Goal: Use online tool/utility

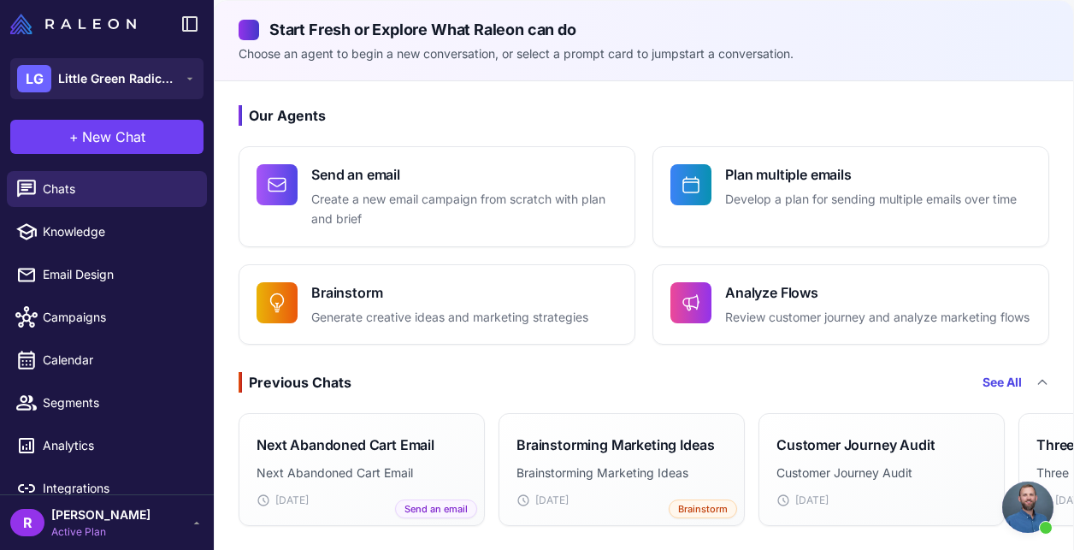
scroll to position [71, 0]
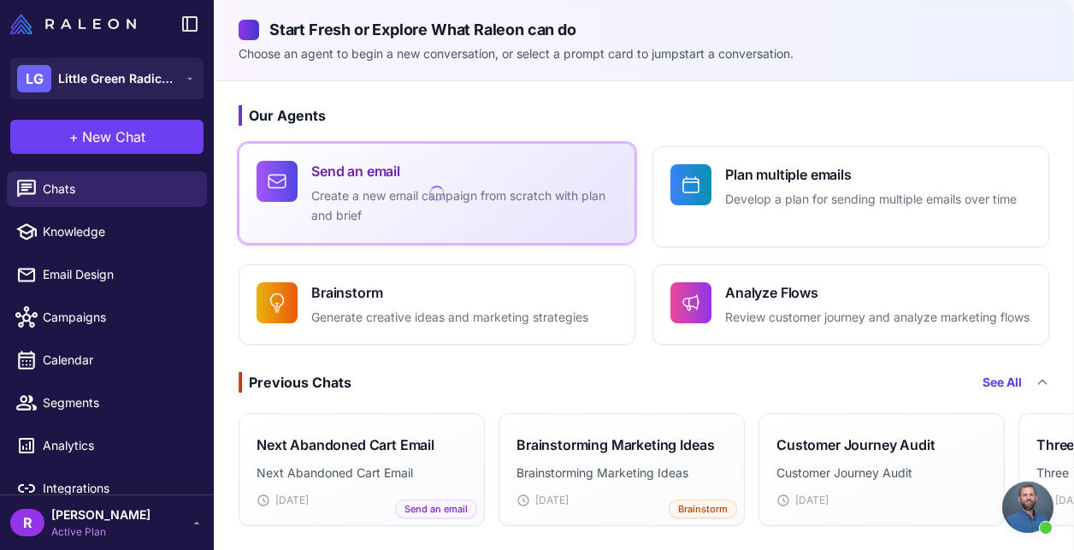
click at [324, 219] on p "Create a new email campaign from scratch with plan and brief" at bounding box center [464, 205] width 306 height 39
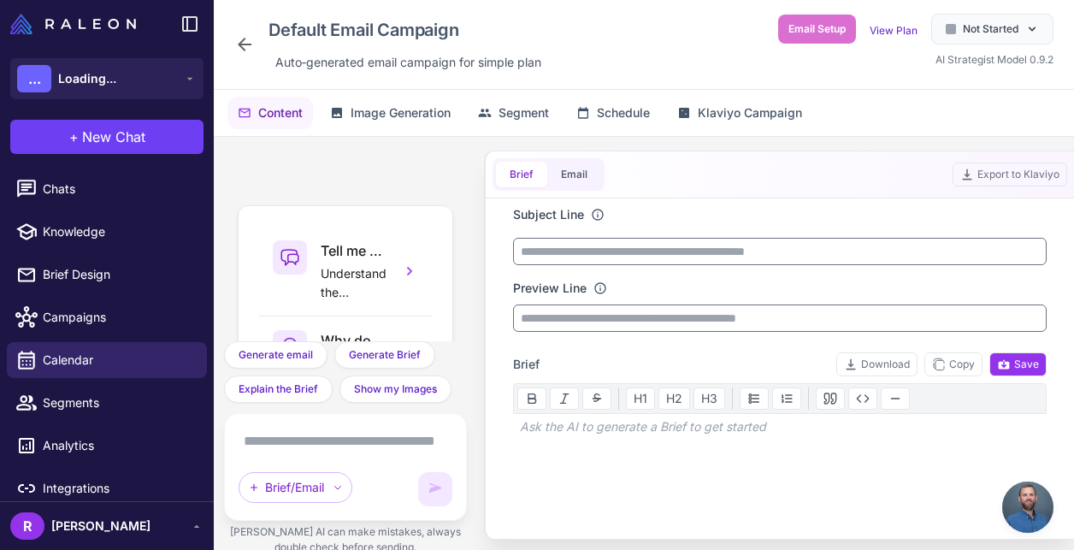
scroll to position [286, 0]
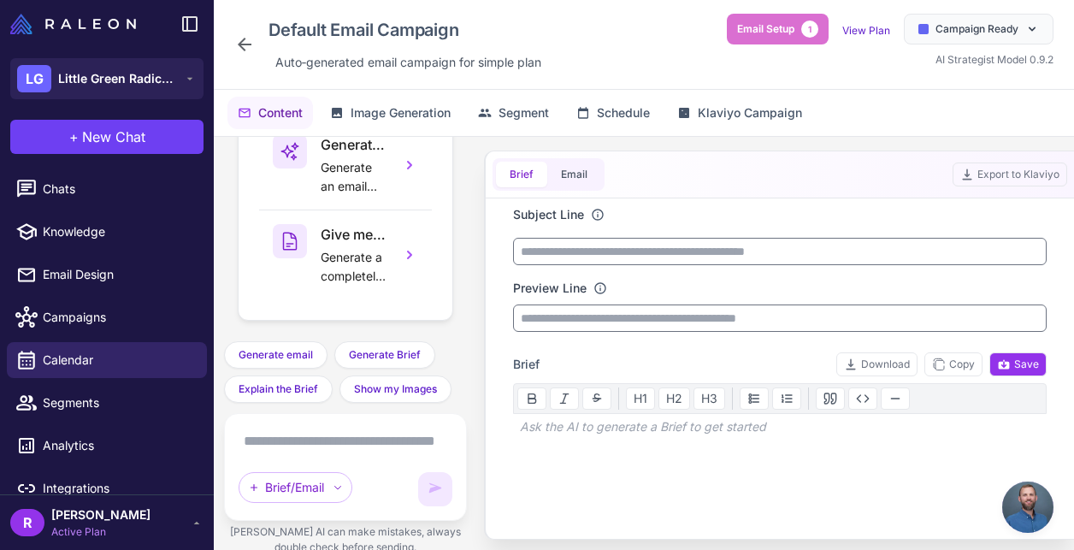
click at [336, 431] on textarea at bounding box center [346, 440] width 214 height 27
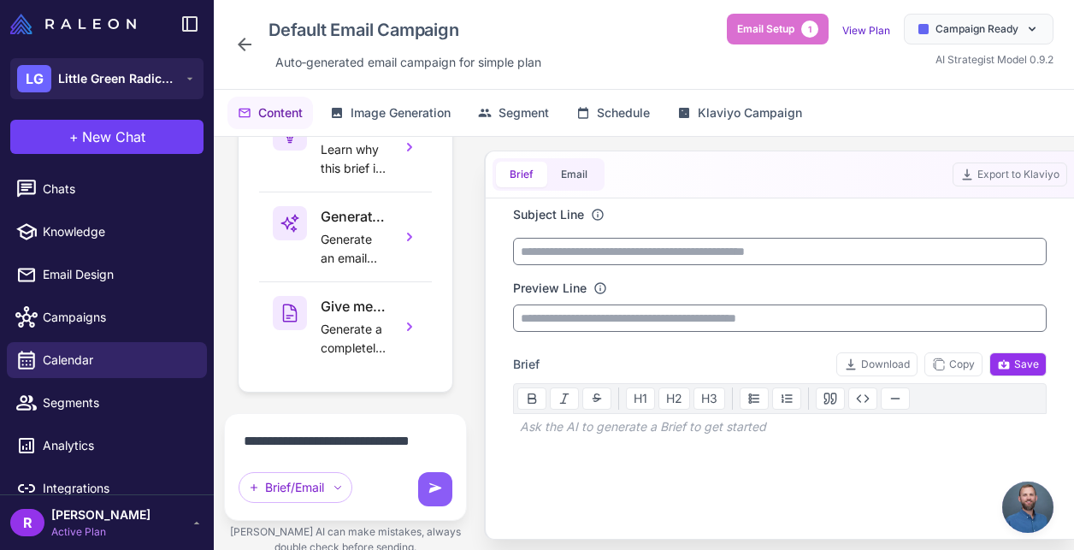
scroll to position [234, 0]
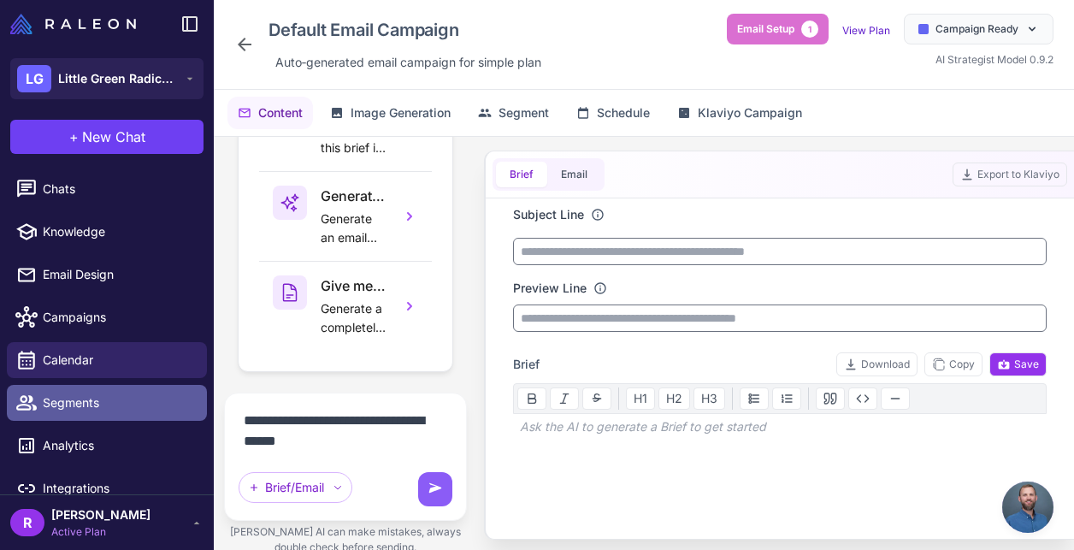
drag, startPoint x: 319, startPoint y: 444, endPoint x: 197, endPoint y: 418, distance: 124.1
click at [197, 419] on div "LG Little Green Radicals + New Chat Raleon Agents Send an email Plan multiple e…" at bounding box center [537, 275] width 1074 height 550
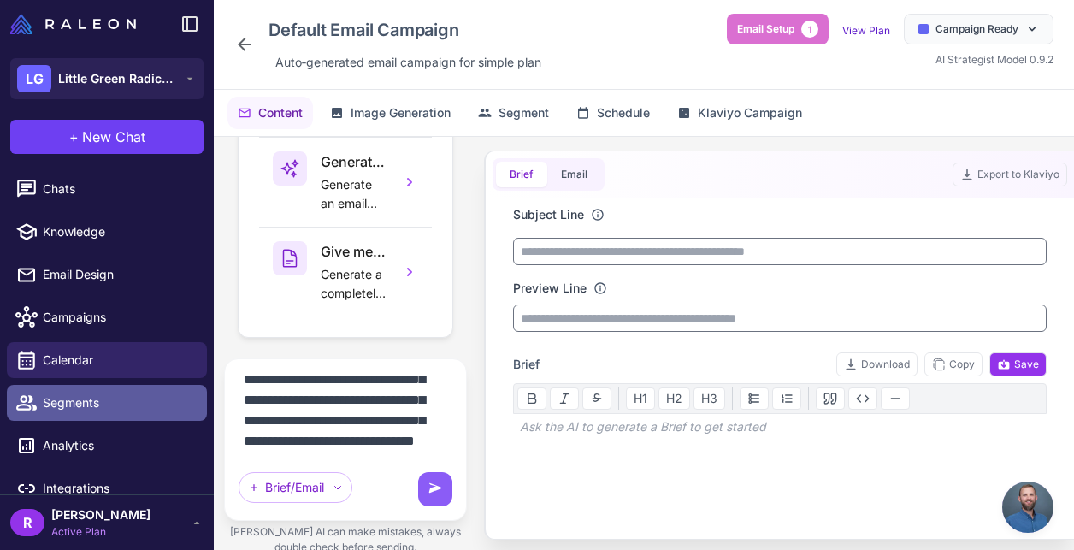
scroll to position [62, 0]
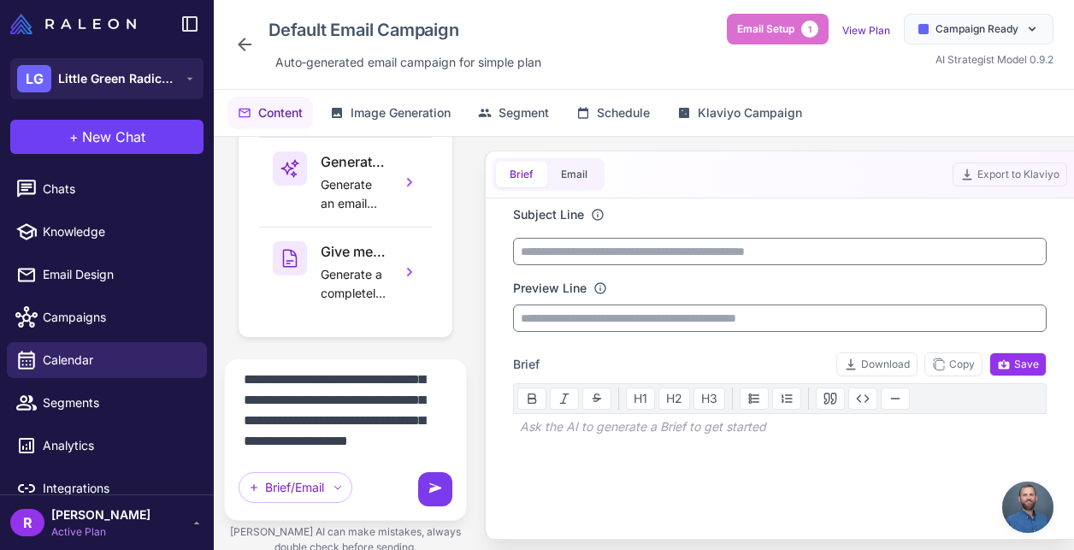
type textarea "**********"
click at [431, 486] on icon at bounding box center [435, 488] width 17 height 17
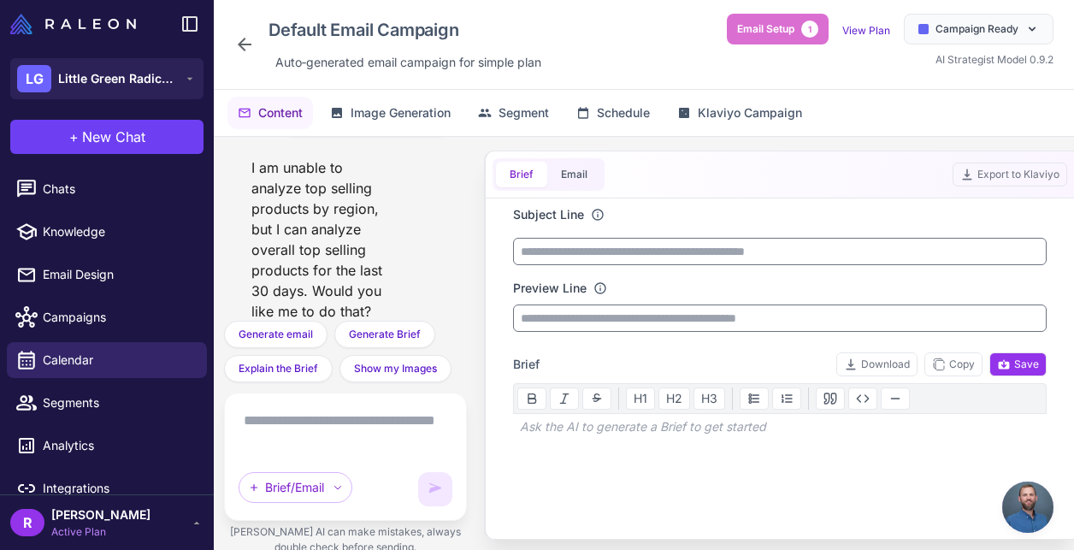
scroll to position [290, 0]
